Goal: Information Seeking & Learning: Learn about a topic

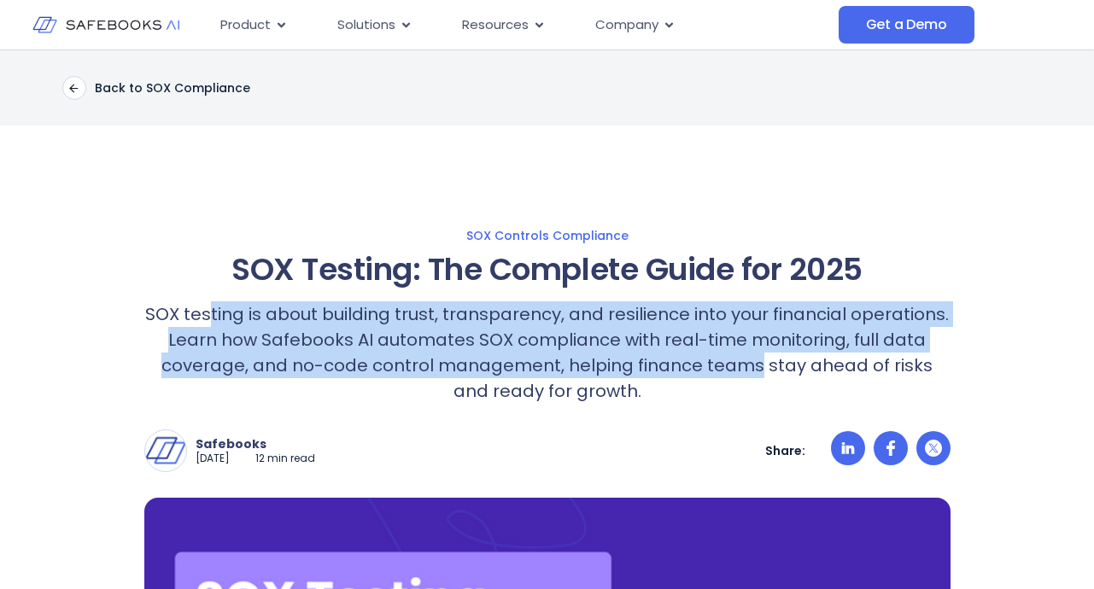
click at [739, 371] on p "SOX testing is about building trust, transparency, and resilience into your fin…" at bounding box center [547, 352] width 806 height 102
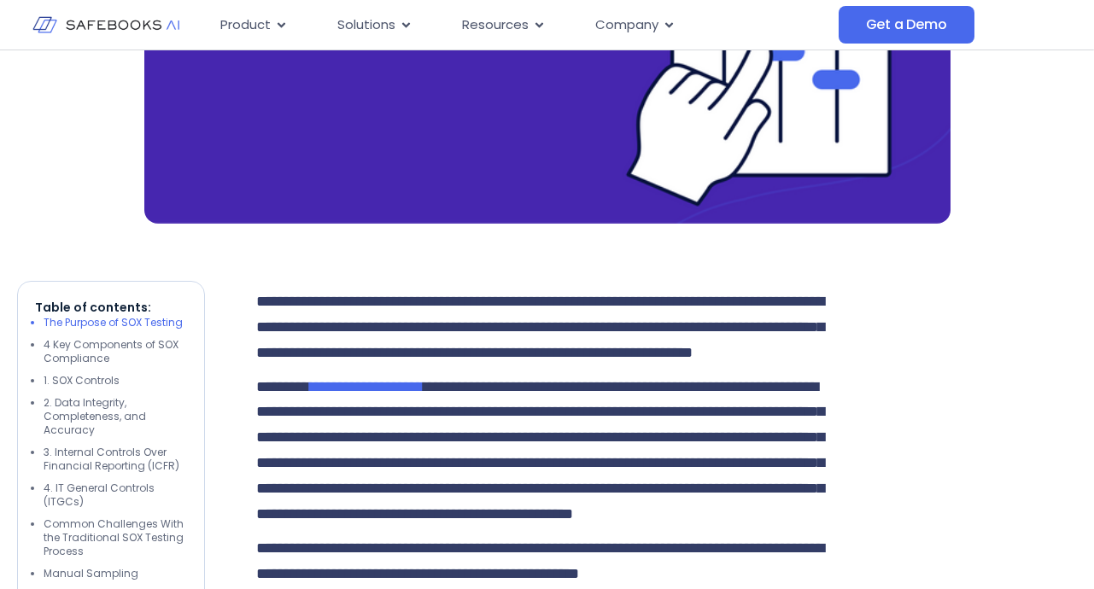
scroll to position [768, 0]
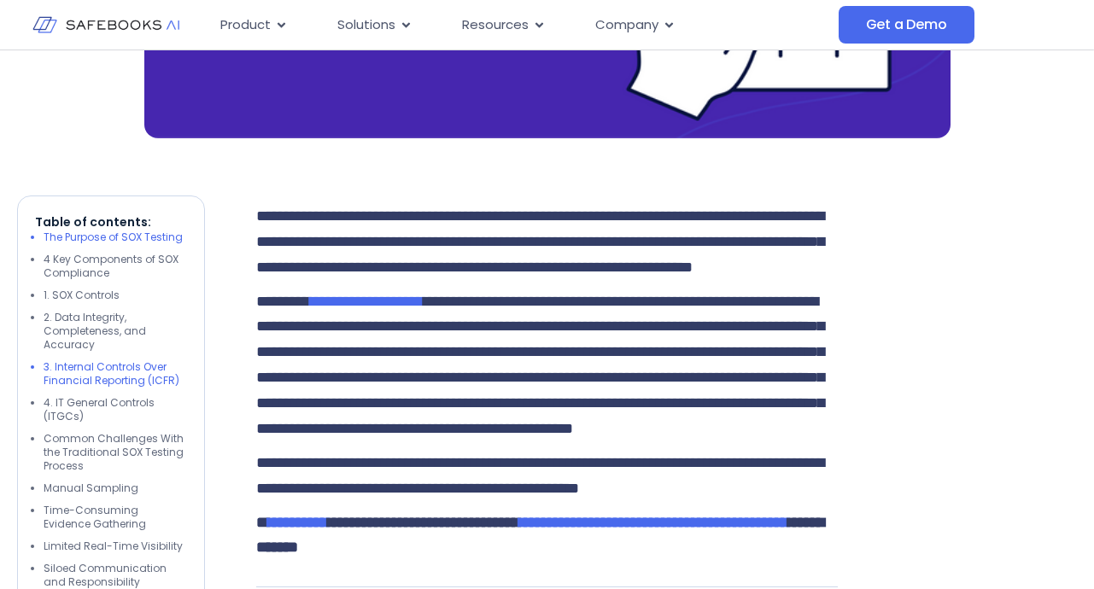
click at [124, 368] on li "3. Internal Controls Over Financial Reporting (ICFR)" at bounding box center [115, 373] width 143 height 27
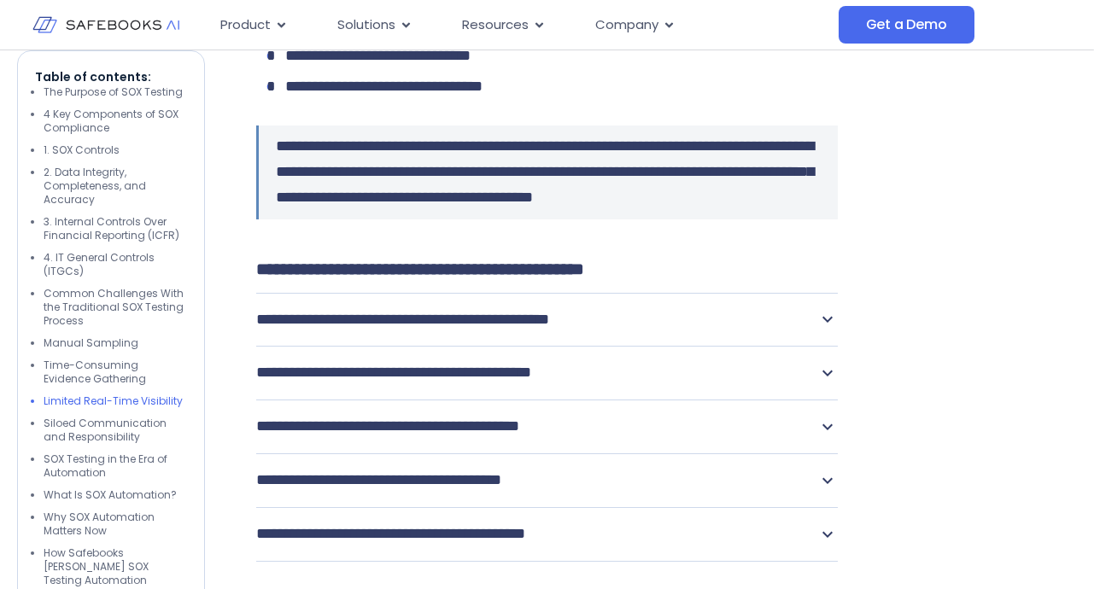
scroll to position [5502, 0]
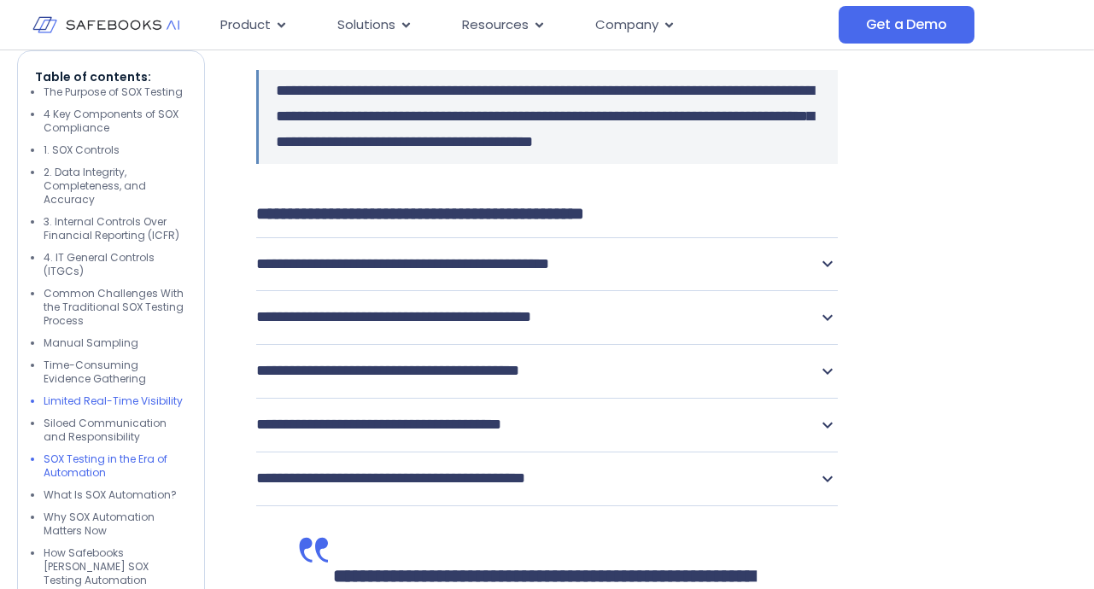
click at [114, 461] on li "SOX Testing in the Era of Automation" at bounding box center [115, 465] width 143 height 27
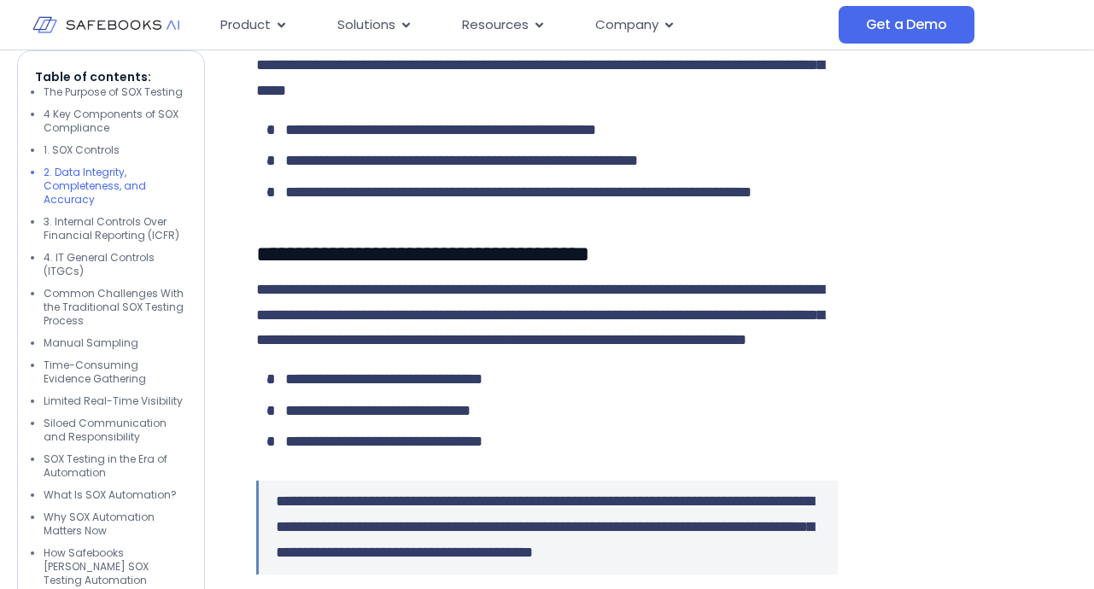
scroll to position [10492, 0]
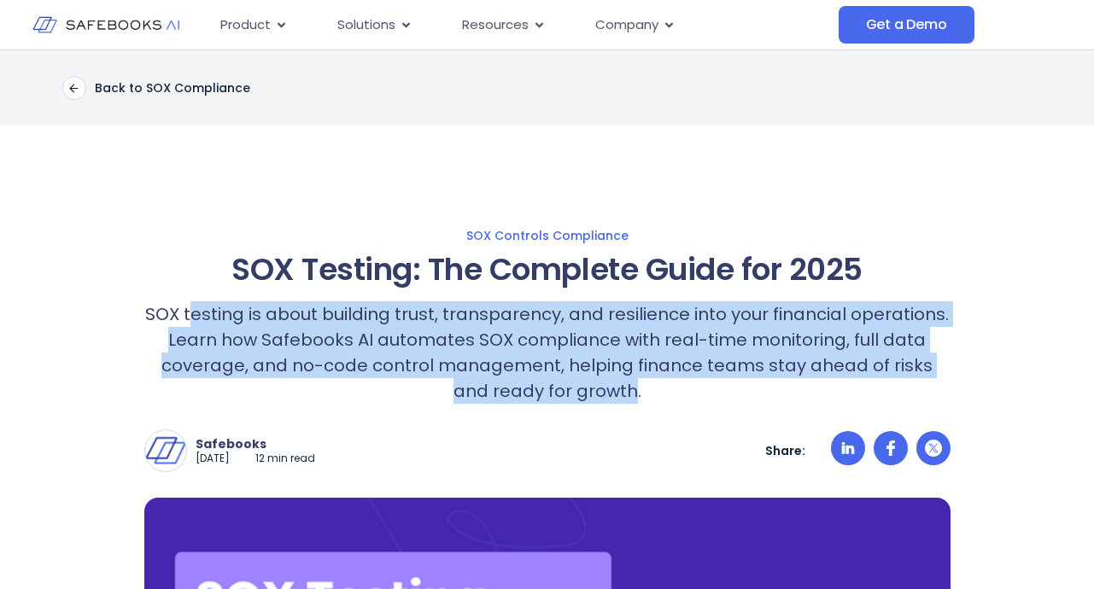
drag, startPoint x: 191, startPoint y: 320, endPoint x: 613, endPoint y: 393, distance: 427.9
click at [613, 393] on p "SOX testing is about building trust, transparency, and resilience into your fin…" at bounding box center [547, 352] width 806 height 102
drag, startPoint x: 153, startPoint y: 313, endPoint x: 615, endPoint y: 382, distance: 467.0
click at [615, 382] on p "SOX testing is about building trust, transparency, and resilience into your fin…" at bounding box center [547, 352] width 806 height 102
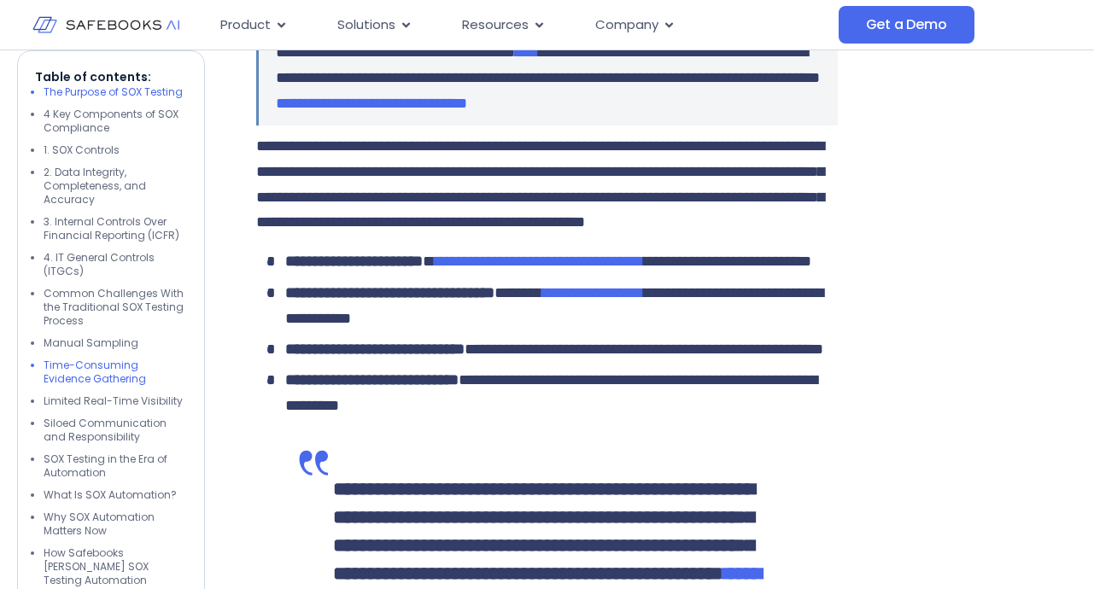
scroll to position [1451, 0]
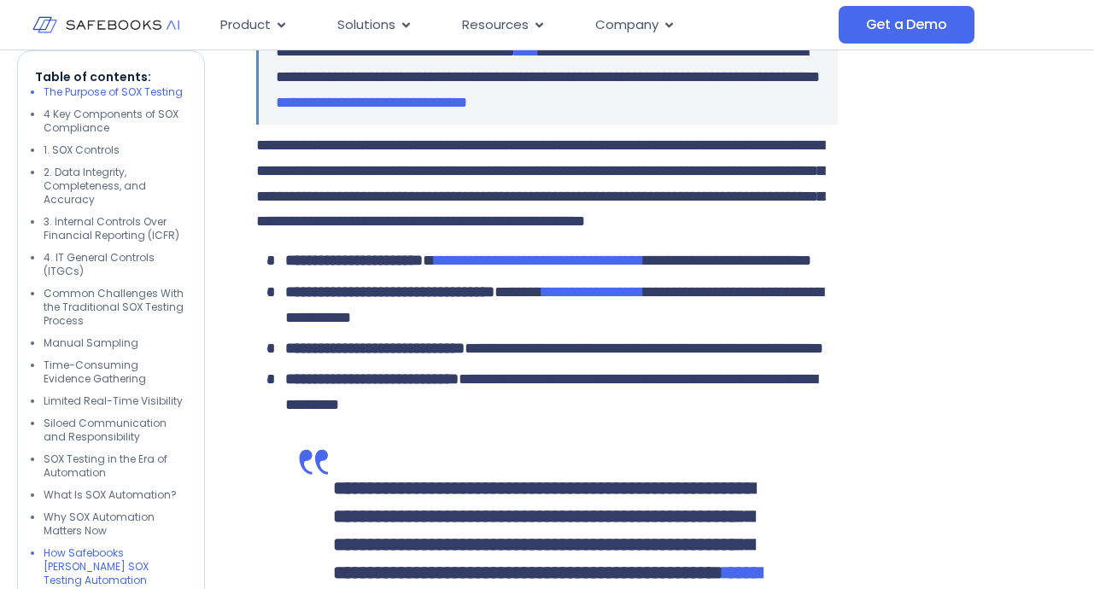
click at [99, 561] on li "How Safebooks [PERSON_NAME] SOX Testing Automation" at bounding box center [115, 566] width 143 height 41
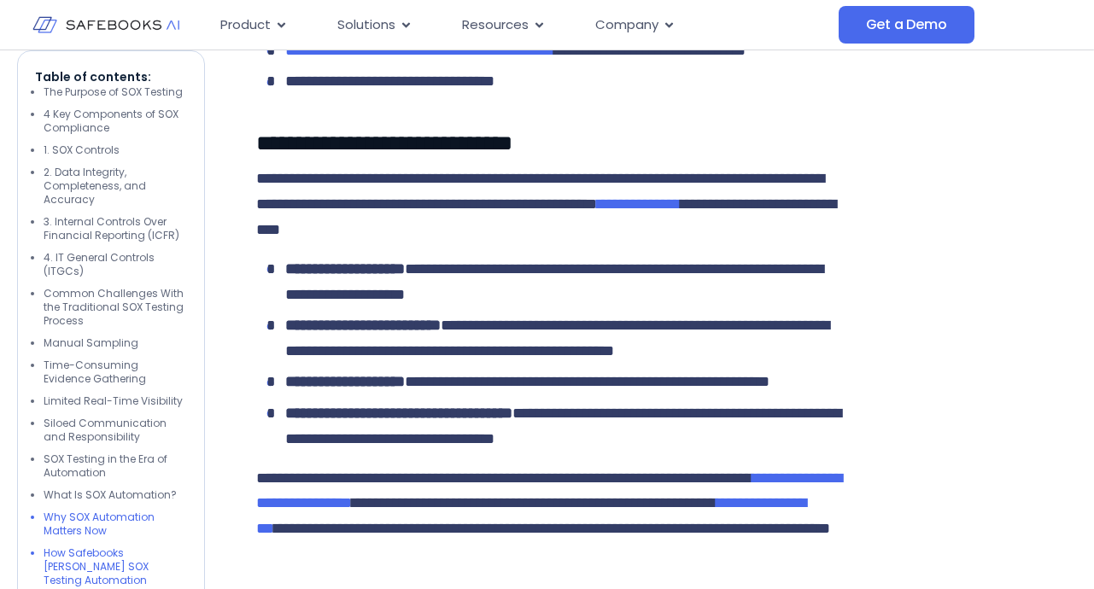
scroll to position [7872, 0]
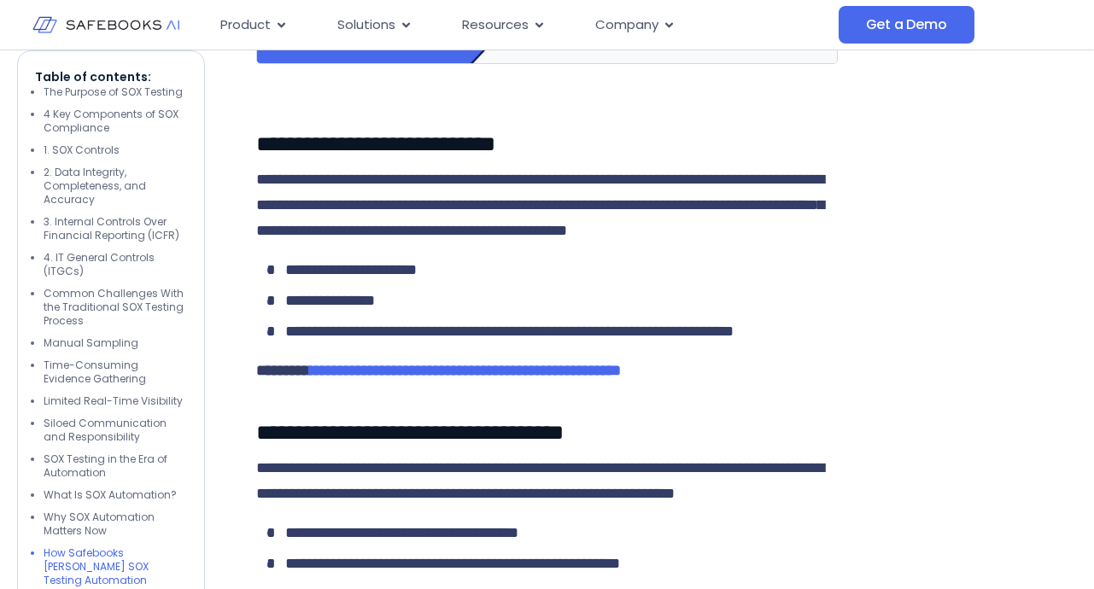
drag, startPoint x: 275, startPoint y: 147, endPoint x: 757, endPoint y: 218, distance: 487.5
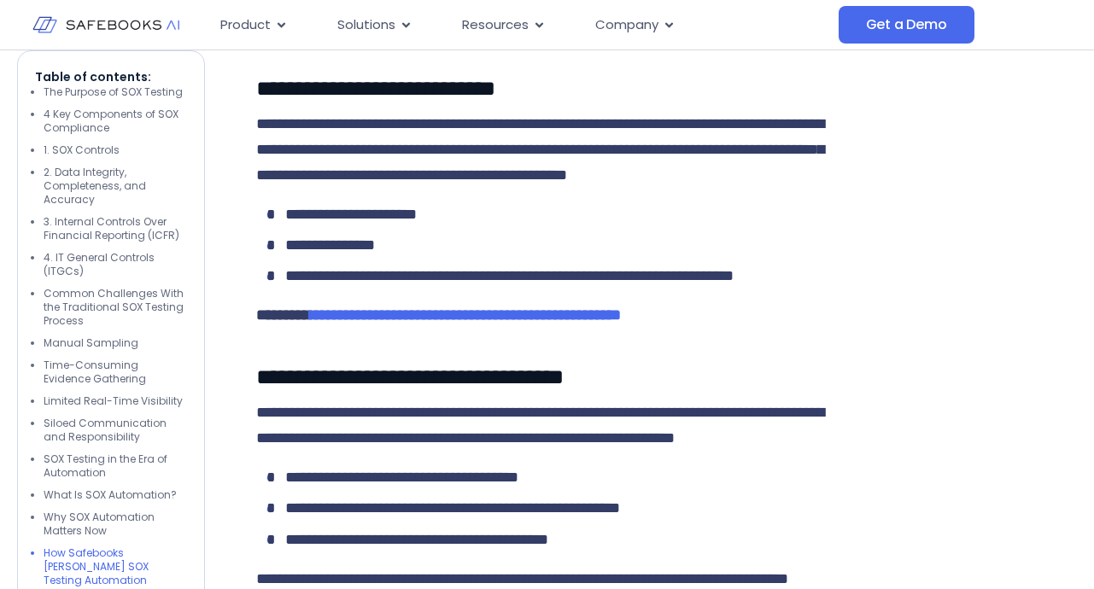
scroll to position [7958, 0]
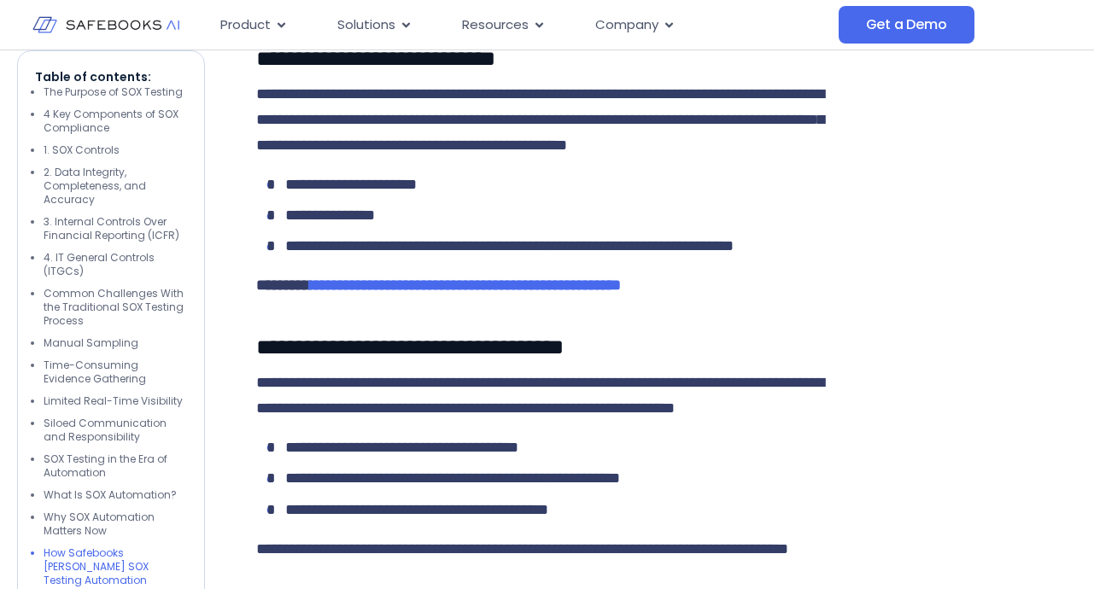
drag, startPoint x: 538, startPoint y: 199, endPoint x: 429, endPoint y: 253, distance: 121.0
drag, startPoint x: 429, startPoint y: 253, endPoint x: 698, endPoint y: 360, distance: 289.6
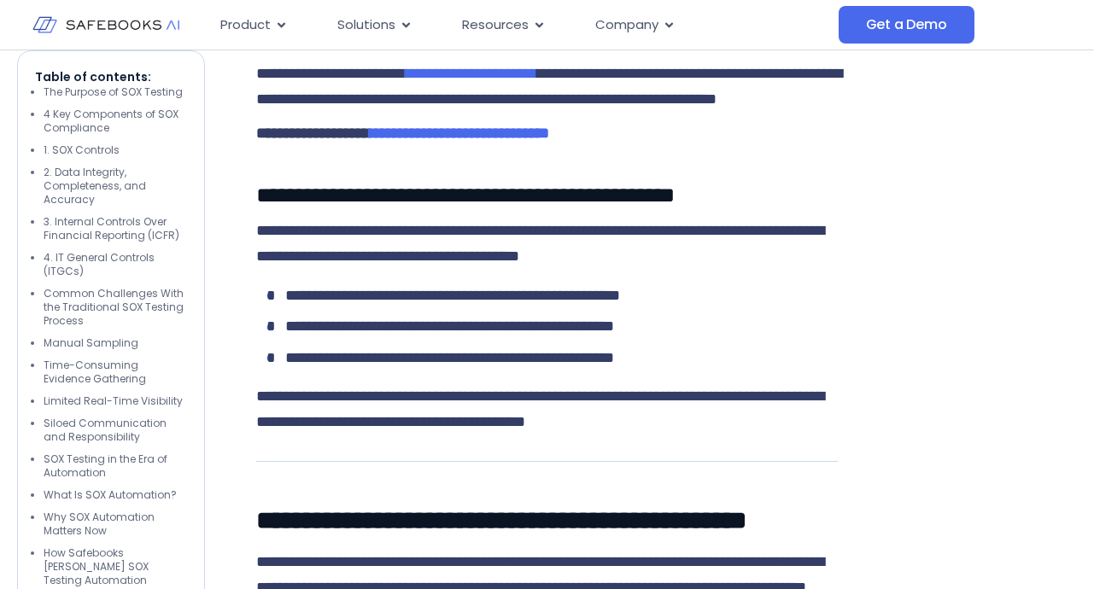
scroll to position [9836, 0]
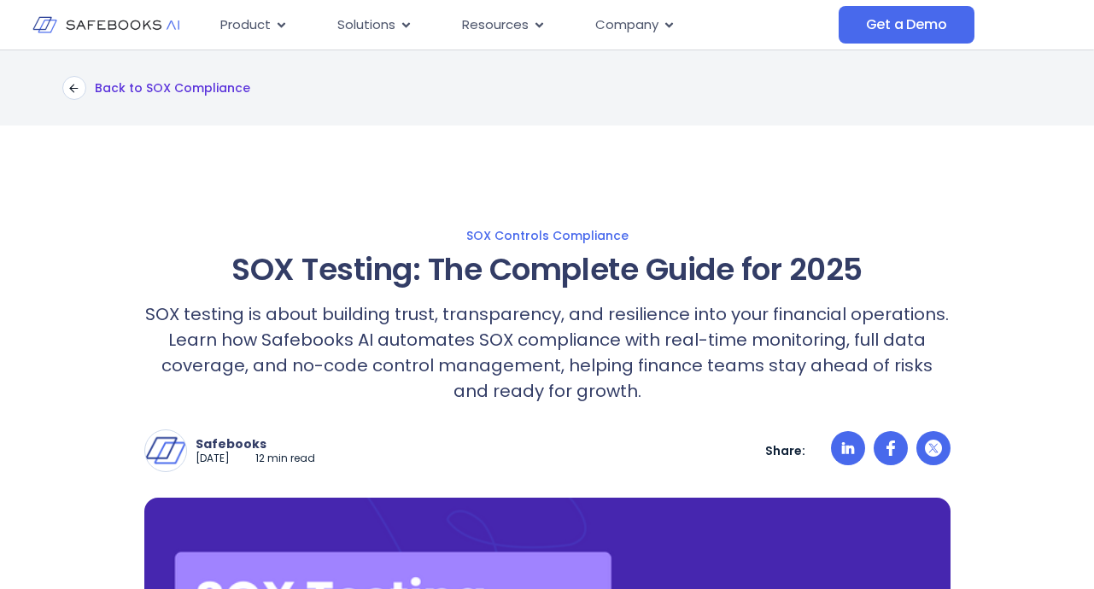
click at [75, 85] on icon at bounding box center [73, 88] width 13 height 13
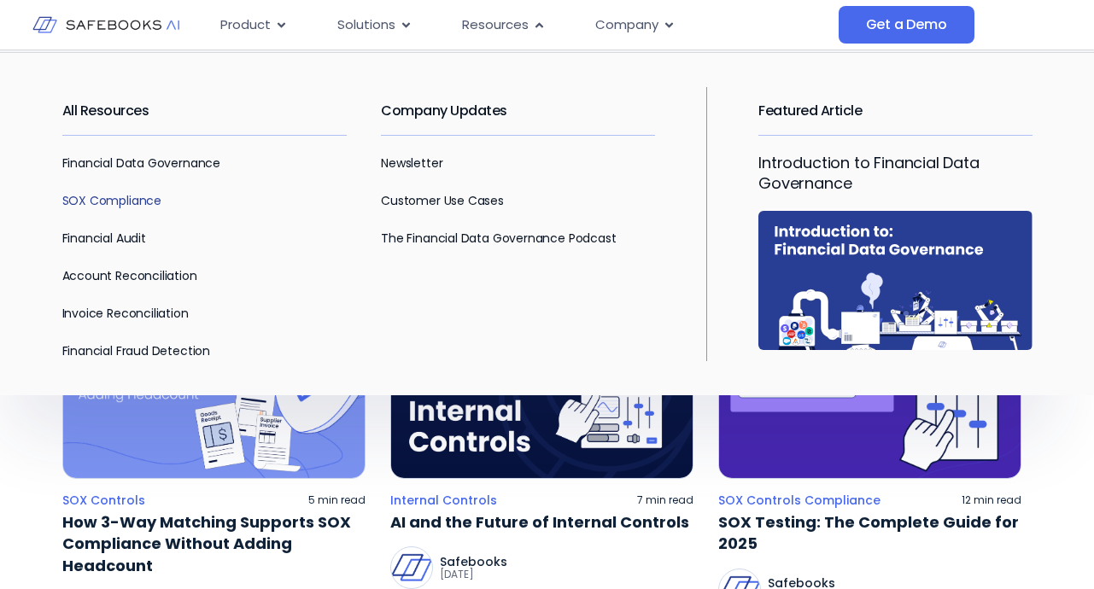
click at [106, 201] on link "SOX Compliance" at bounding box center [111, 200] width 99 height 17
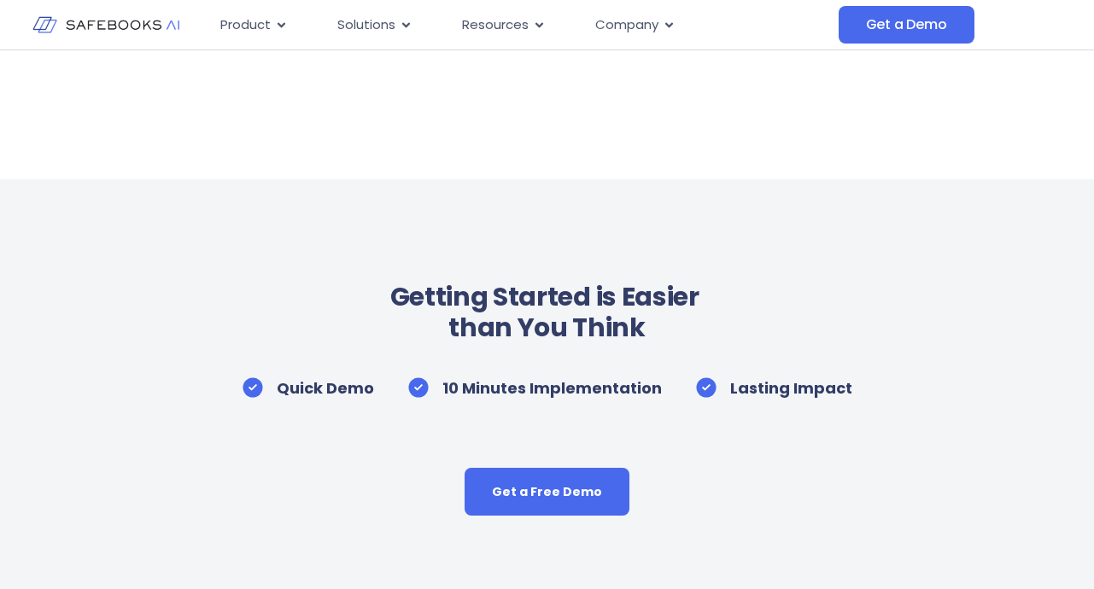
scroll to position [1110, 0]
